Goal: Information Seeking & Learning: Learn about a topic

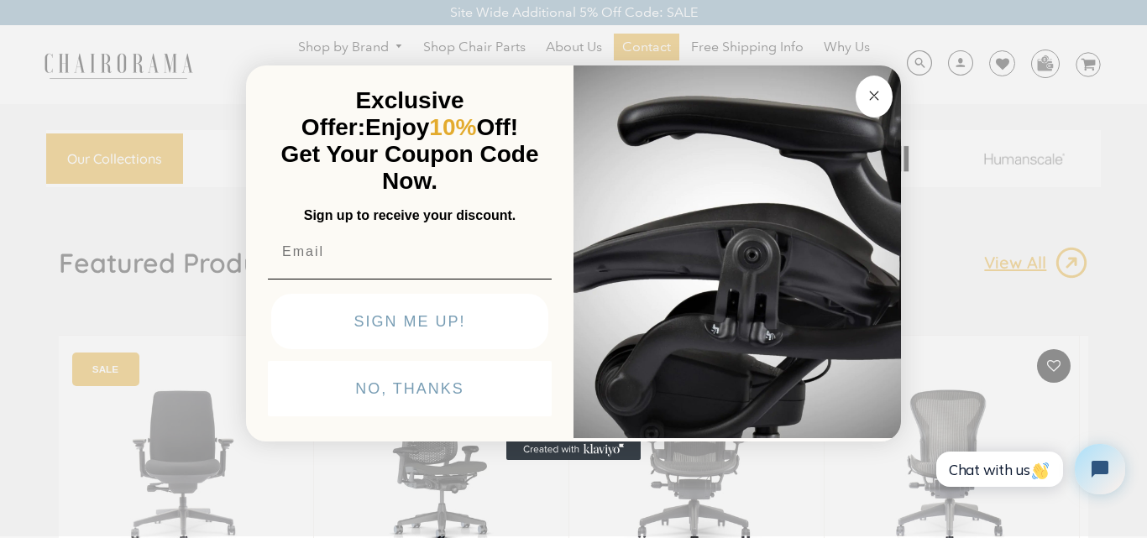
click at [884, 89] on button "Close dialog" at bounding box center [874, 97] width 37 height 42
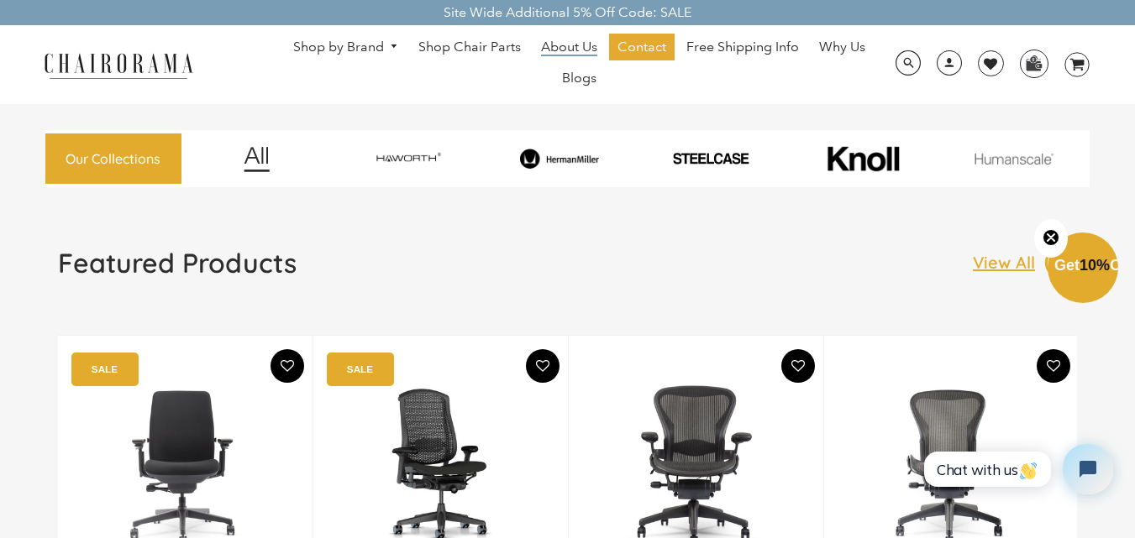
click at [575, 43] on span "About Us" at bounding box center [569, 48] width 56 height 18
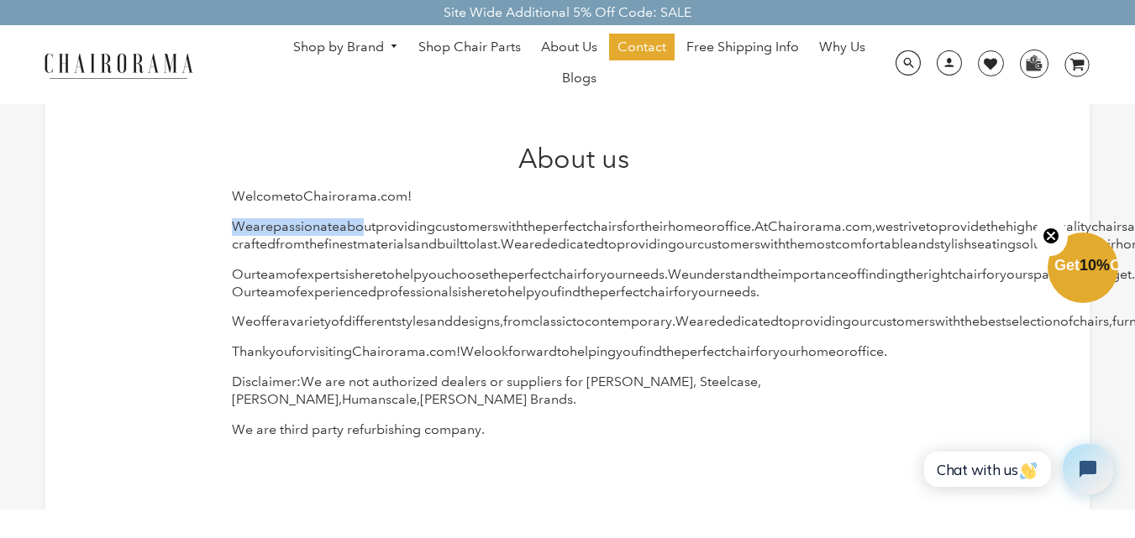
drag, startPoint x: 223, startPoint y: 226, endPoint x: 364, endPoint y: 229, distance: 140.3
click at [364, 229] on div "About us Welcome to Chair [PERSON_NAME] . com ! We are passionate about providi…" at bounding box center [567, 297] width 696 height 308
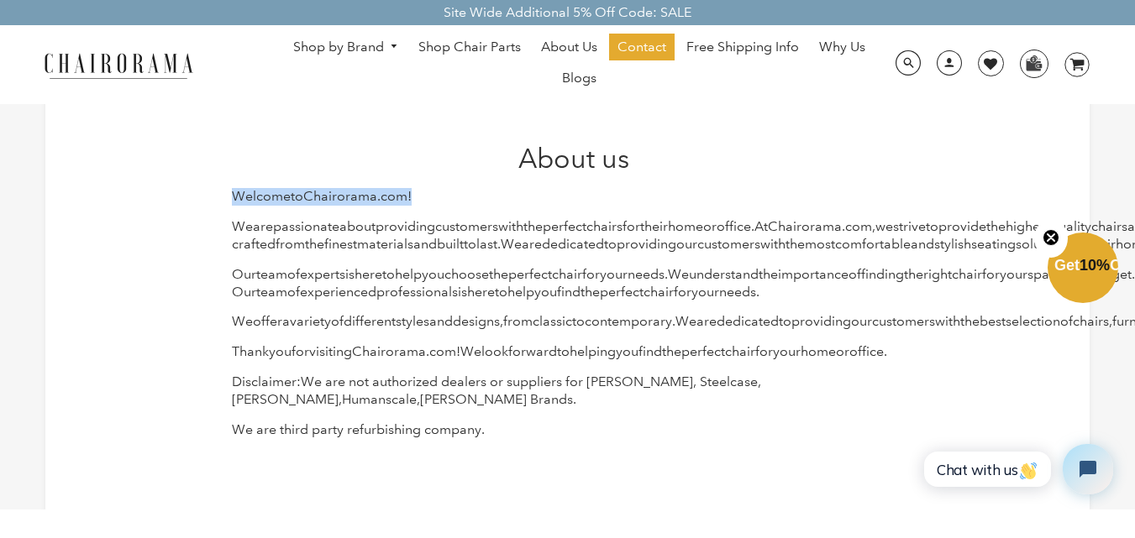
drag, startPoint x: 244, startPoint y: 202, endPoint x: 429, endPoint y: 194, distance: 184.9
click at [429, 194] on div "About us Welcome to Chair [PERSON_NAME] . com ! We are passionate about providi…" at bounding box center [567, 297] width 1044 height 426
copy p "Welcome to Chair [PERSON_NAME] . com !"
click at [218, 239] on div "About us Welcome to Chair [PERSON_NAME] . com ! We are passionate about providi…" at bounding box center [567, 297] width 1044 height 426
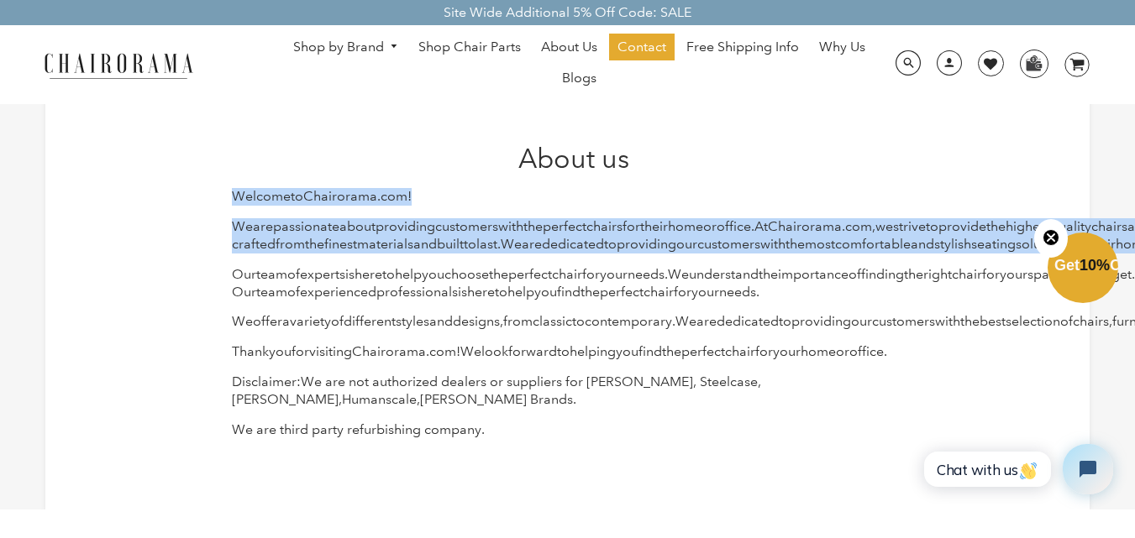
drag, startPoint x: 218, startPoint y: 198, endPoint x: 756, endPoint y: 286, distance: 544.7
click at [756, 286] on div "About us Welcome to Chair [PERSON_NAME] . com ! We are passionate about providi…" at bounding box center [567, 297] width 1044 height 426
copy div "Welcome to Chair [PERSON_NAME] . com ! We are passionate about providing custom…"
